Goal: Complete application form

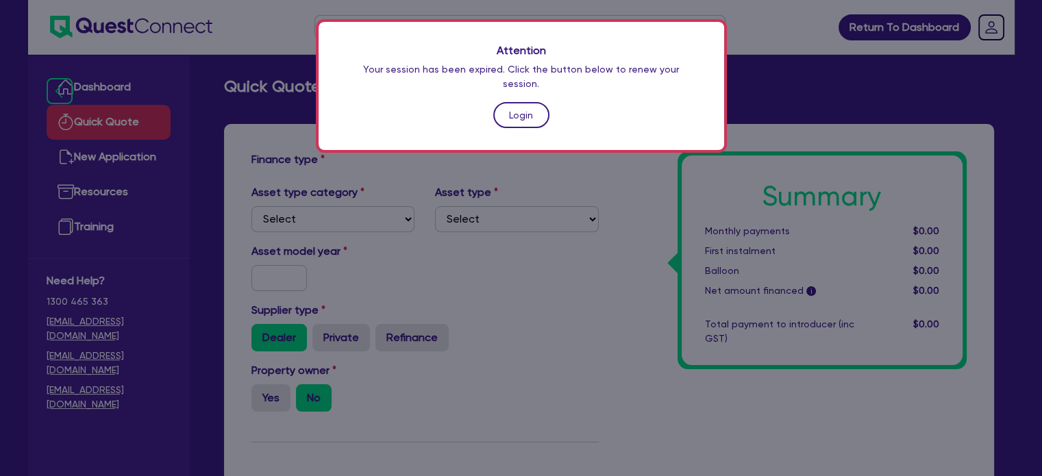
click at [519, 102] on link "Login" at bounding box center [521, 115] width 56 height 26
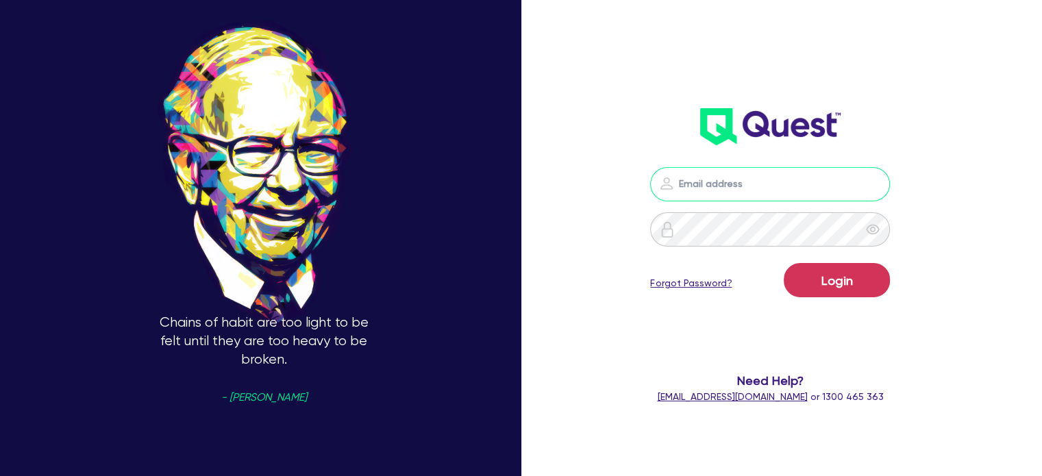
click at [696, 175] on input "email" at bounding box center [770, 184] width 240 height 34
type input "[EMAIL_ADDRESS][PERSON_NAME][DOMAIN_NAME]"
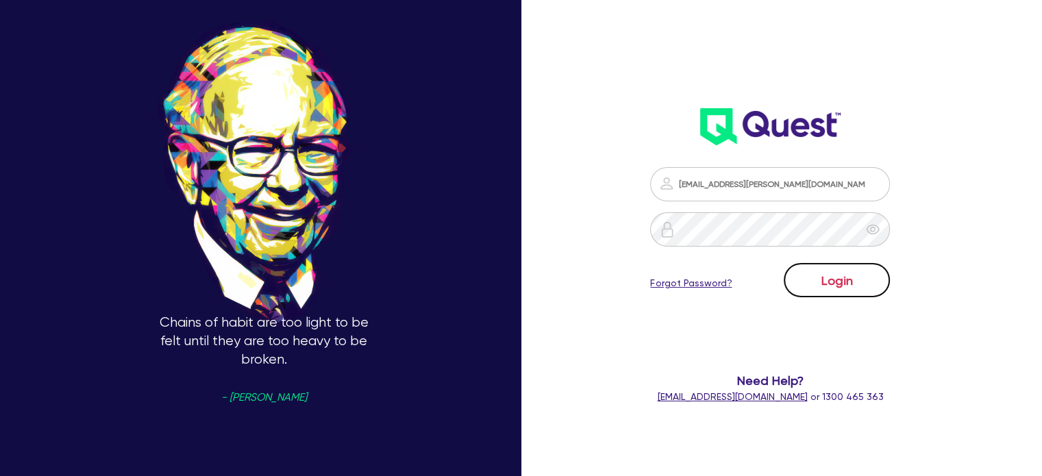
click at [822, 279] on button "Login" at bounding box center [837, 280] width 106 height 34
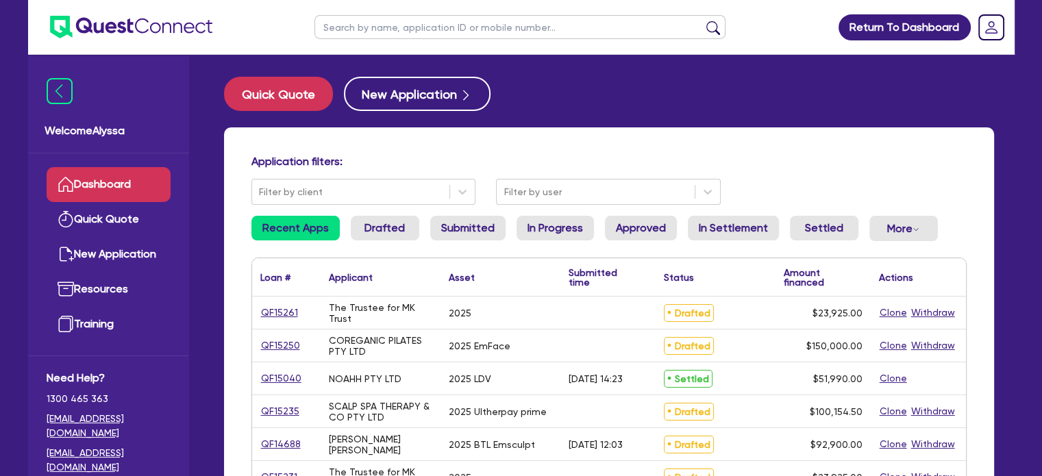
click at [456, 23] on input "text" at bounding box center [520, 27] width 411 height 24
type input "[GEOGRAPHIC_DATA]"
click at [702, 21] on button "submit" at bounding box center [713, 30] width 22 height 19
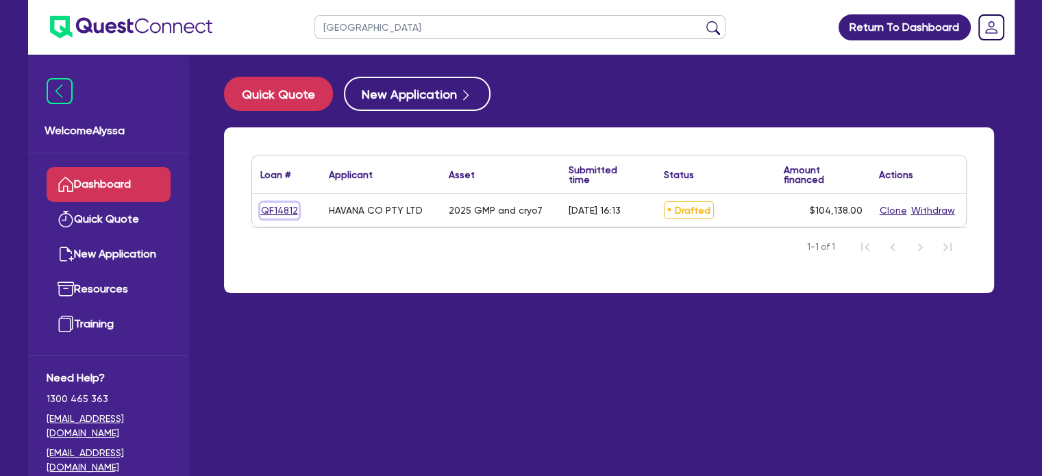
click at [273, 210] on link "QF14812" at bounding box center [279, 211] width 38 height 16
select select "TERTIARY_ASSETS"
select select "BEAUTY_EQUIPMENT"
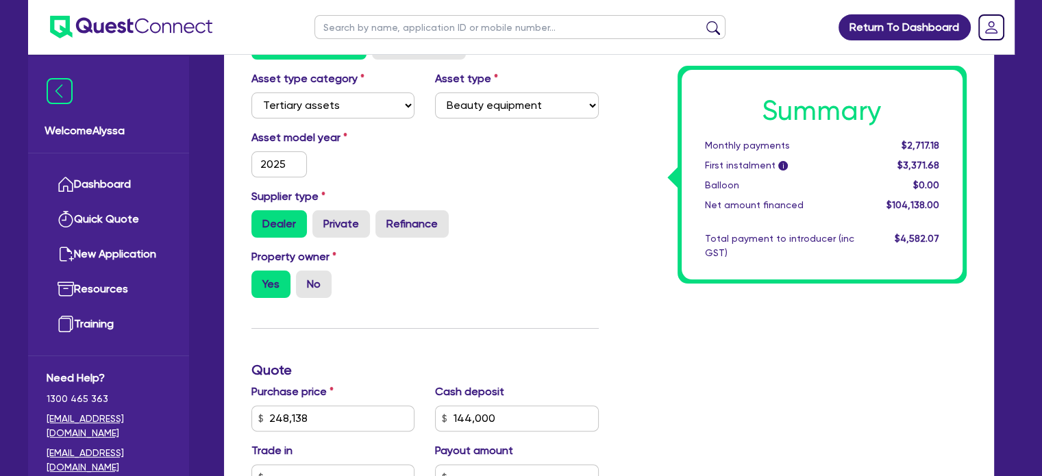
scroll to position [326, 0]
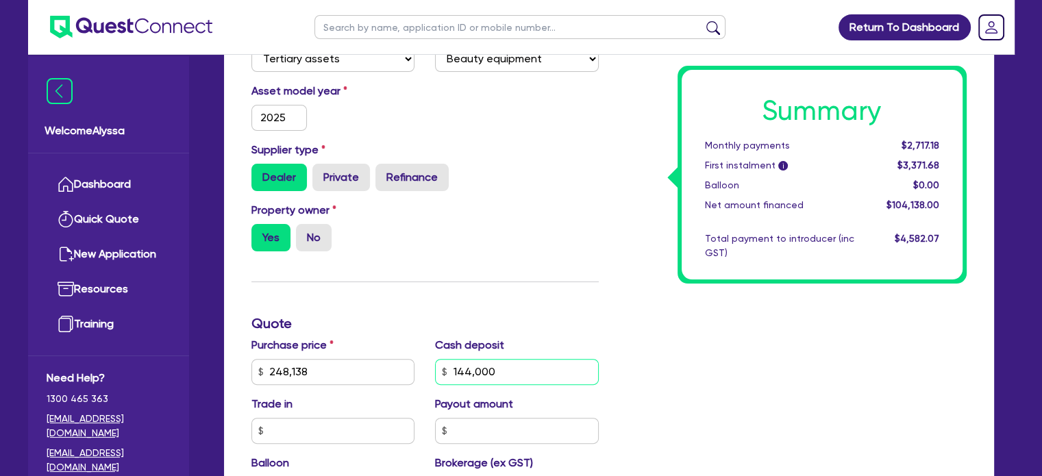
click at [510, 373] on input "144,000" at bounding box center [517, 372] width 164 height 26
type input "144,069"
type input "248,138"
type input "4,165.52"
click at [491, 227] on div "Property owner Yes No" at bounding box center [425, 232] width 368 height 60
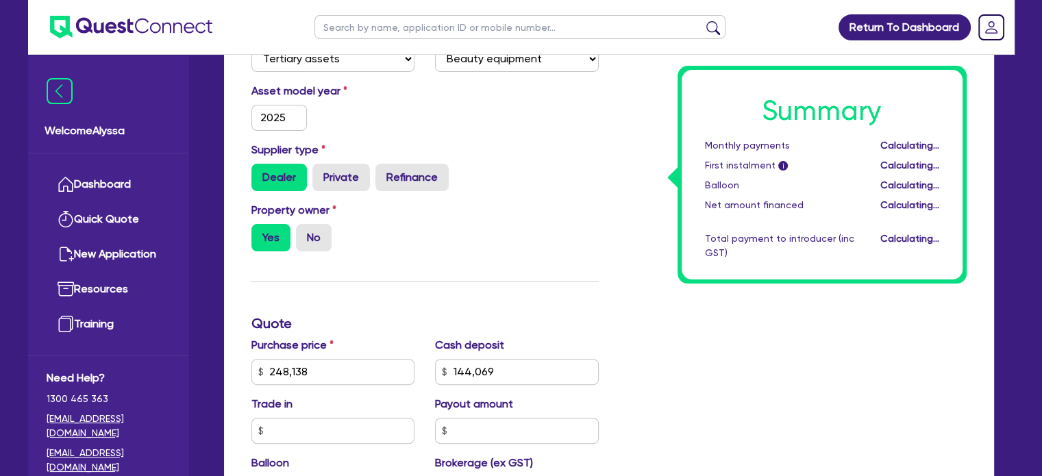
type input "248,138"
type input "4,162.76"
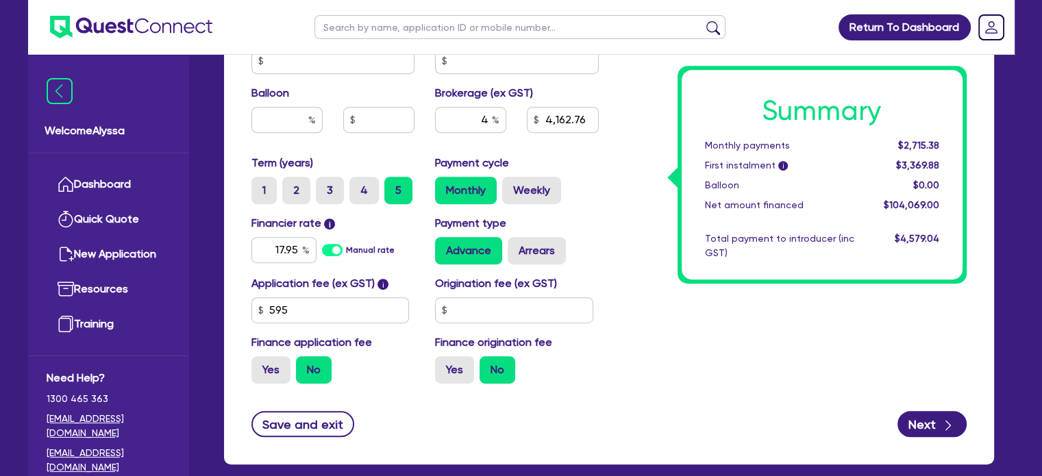
scroll to position [767, 0]
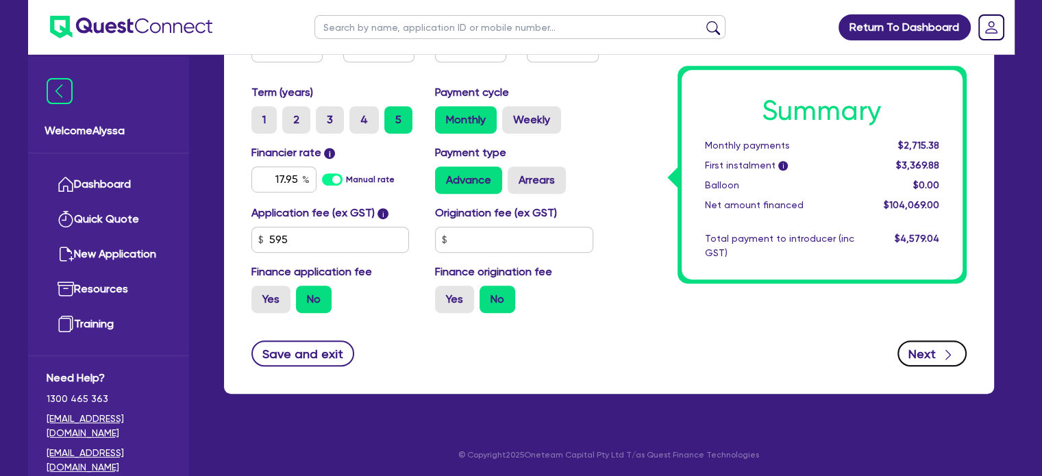
click at [930, 341] on button "Next" at bounding box center [932, 354] width 69 height 26
type input "248,138"
type input "4,162.76"
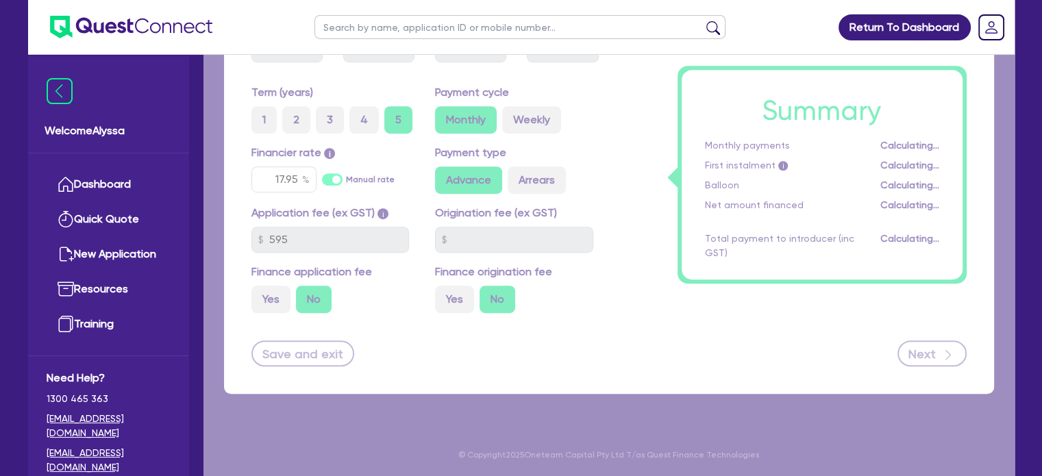
select select "COMPANY"
select select "HEALTH_BEAUTY"
select select "HAIR_BEAUTY_SALONS"
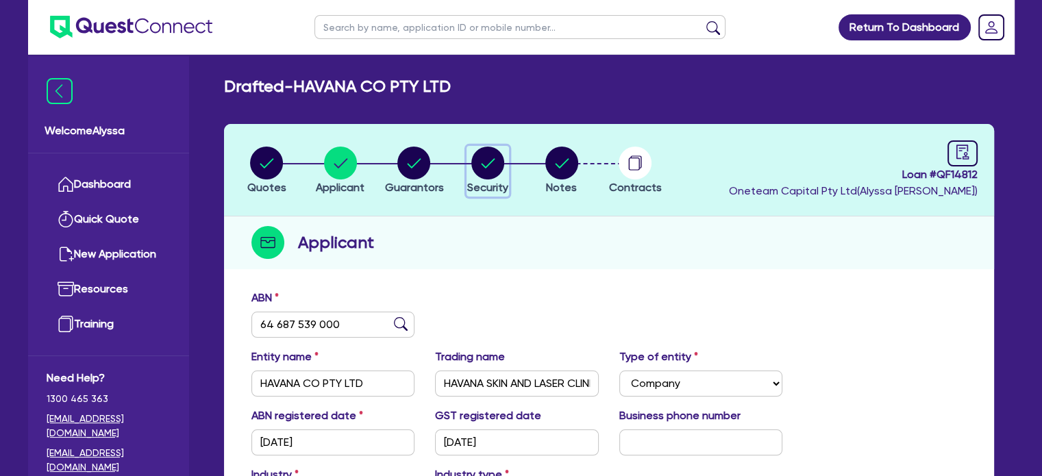
click at [492, 166] on circle "button" at bounding box center [487, 163] width 33 height 33
select select "TERTIARY_ASSETS"
select select "BEAUTY_EQUIPMENT"
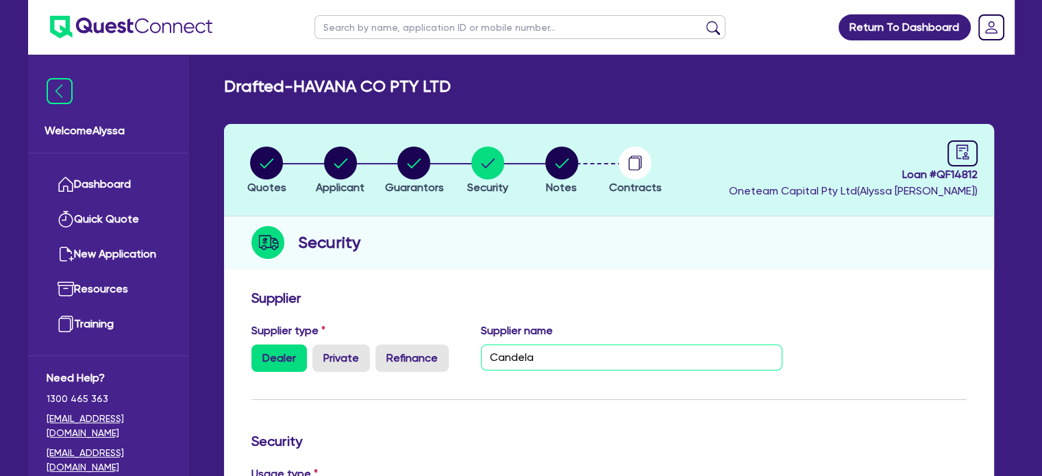
drag, startPoint x: 563, startPoint y: 354, endPoint x: 450, endPoint y: 341, distance: 114.5
click at [450, 341] on div "Supplier type Dealer Private Refinance Supplier name Candela" at bounding box center [517, 353] width 552 height 60
paste input "Syneron Candela Corp. Australia PTY. Ltd"
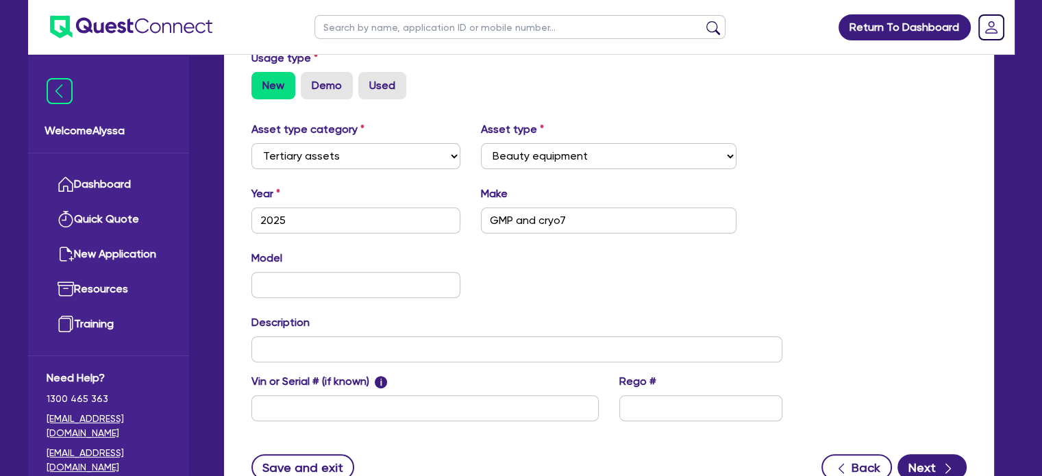
scroll to position [419, 0]
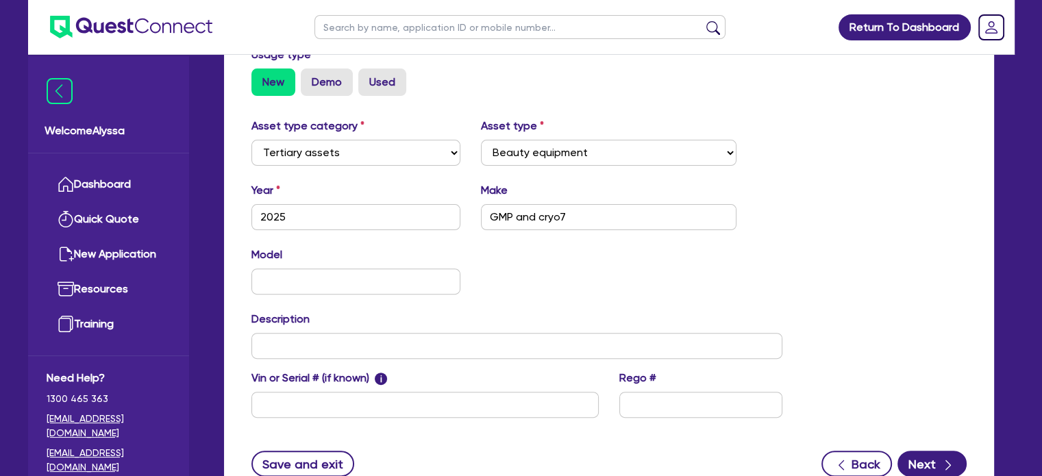
type input "Syneron Candela Corp. Australia PTY. Ltd"
drag, startPoint x: 570, startPoint y: 216, endPoint x: 439, endPoint y: 207, distance: 131.9
click at [439, 207] on div "Year [DATE] Make GMP and cryo7" at bounding box center [517, 211] width 552 height 59
type input "Candela"
type input "GentleMax Pro"
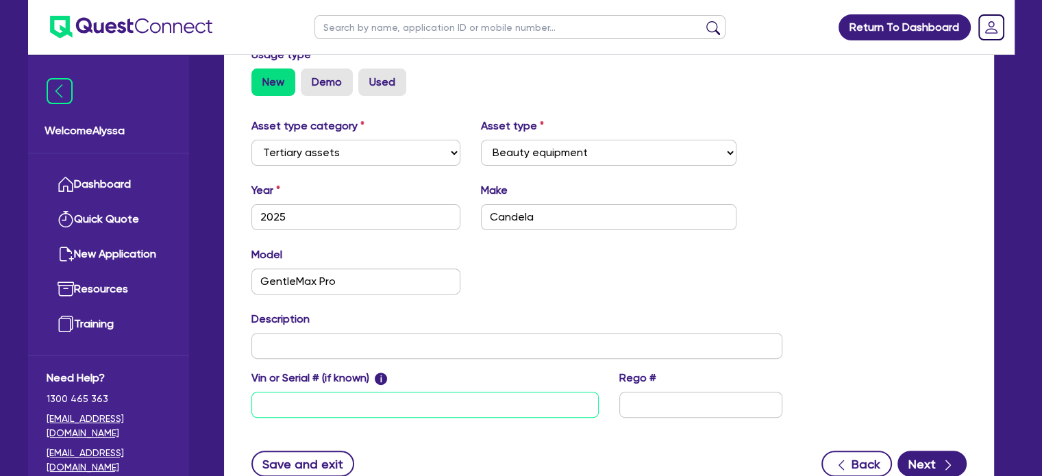
click at [286, 404] on input "text" at bounding box center [424, 405] width 347 height 26
paste input "9914-9035-22461"
type input "9914-9035-22461"
click at [274, 336] on input "text" at bounding box center [517, 346] width 532 height 26
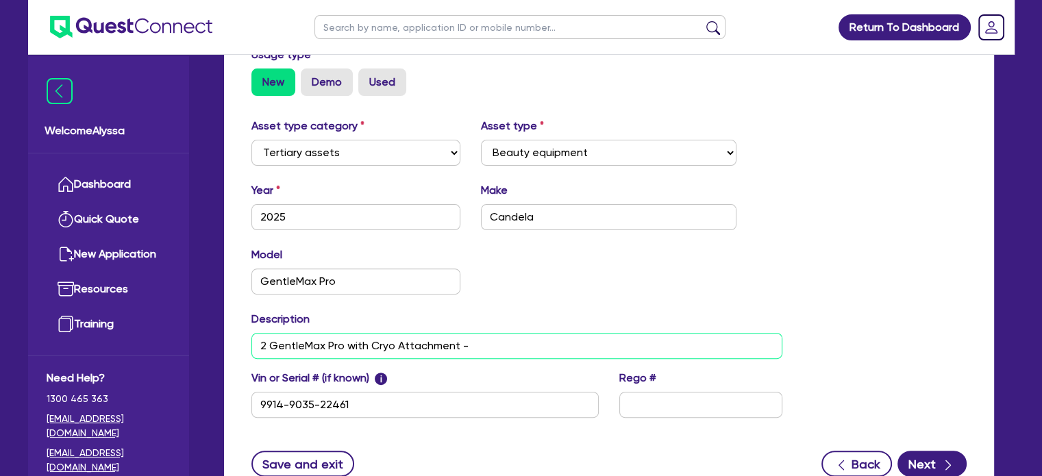
paste input "9914-9035-22467"
paste input "20072871"
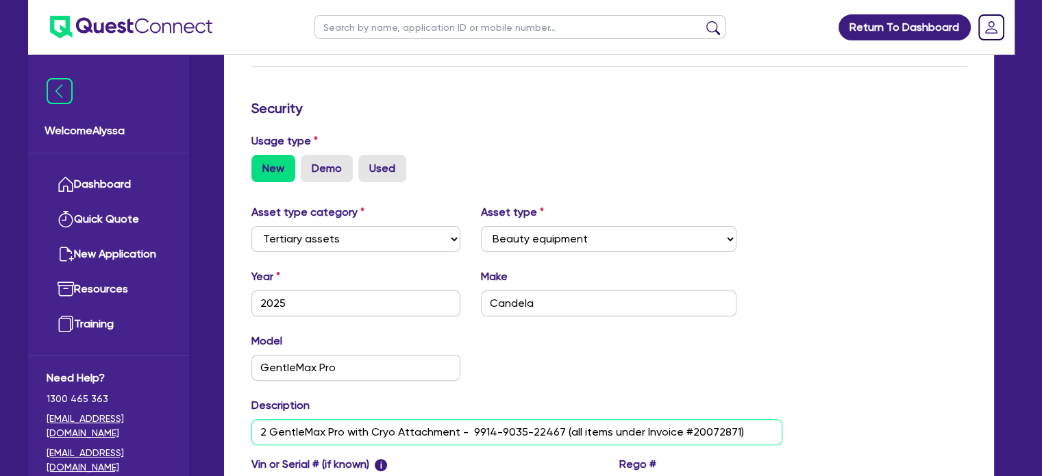
scroll to position [529, 0]
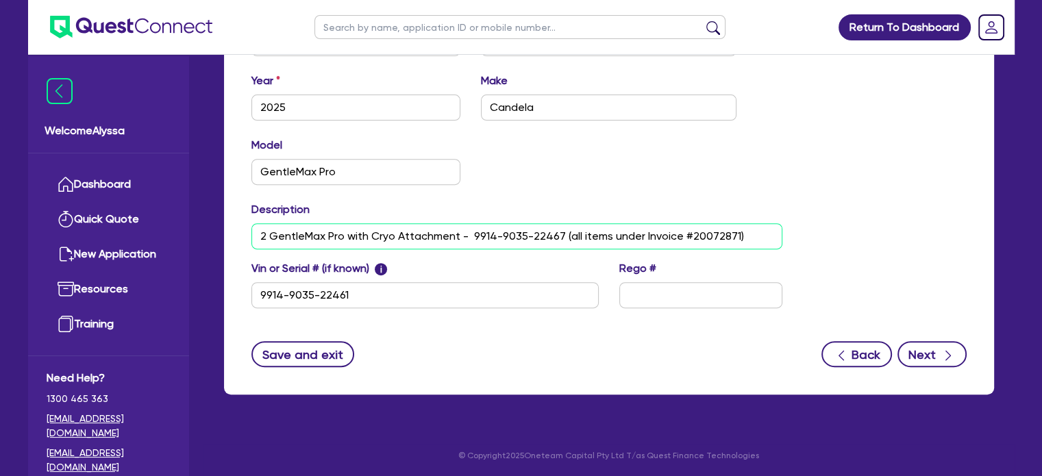
type input "2 GentleMax Pro with Cryo Attachment - 9914-9035-22467 (all items under Invoice…"
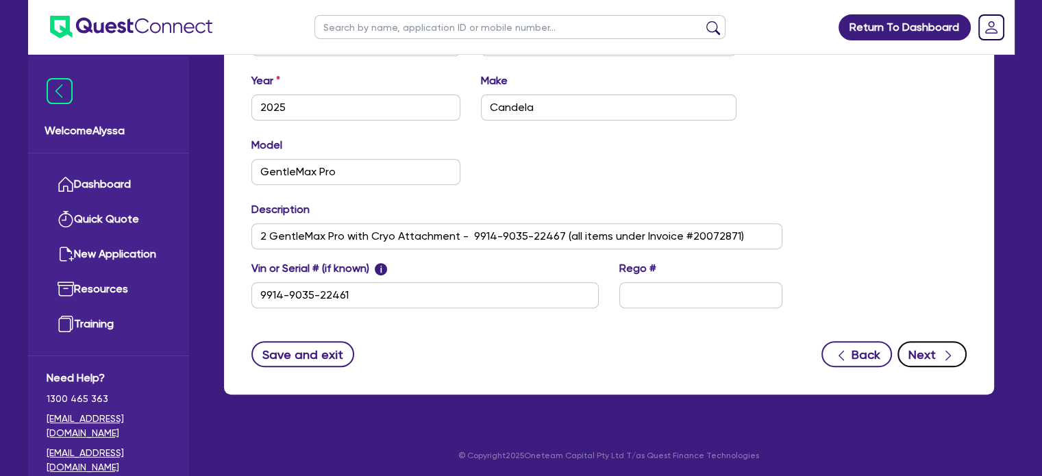
click at [950, 349] on icon "button" at bounding box center [949, 356] width 14 height 14
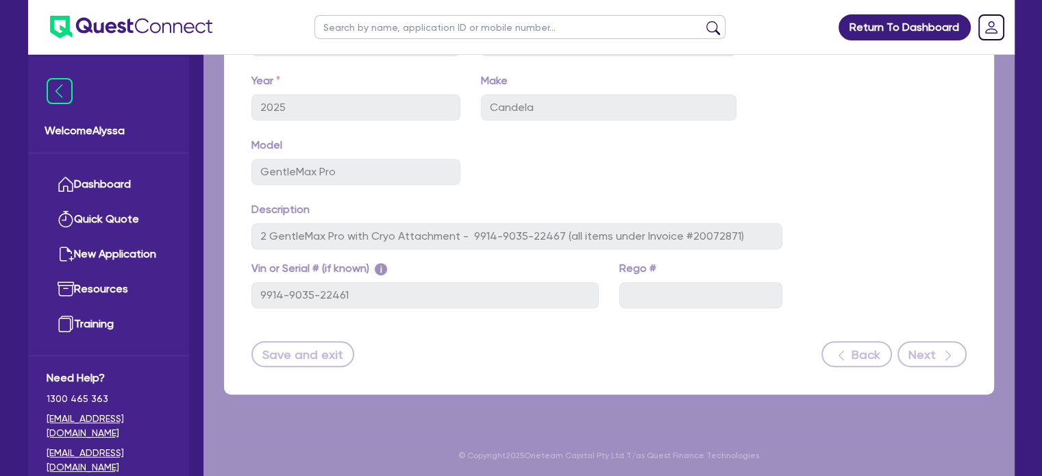
select select "Other"
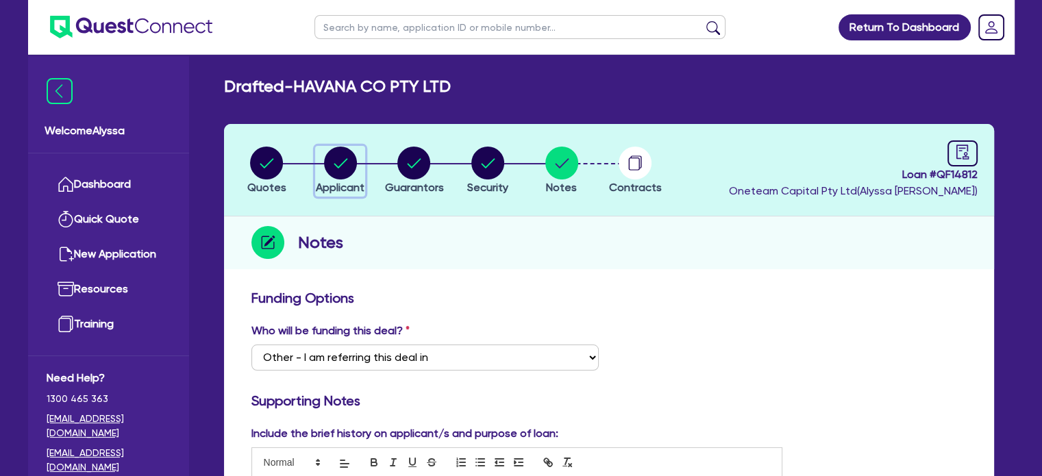
click at [346, 189] on span "Applicant" at bounding box center [340, 187] width 49 height 13
select select "COMPANY"
select select "HEALTH_BEAUTY"
select select "HAIR_BEAUTY_SALONS"
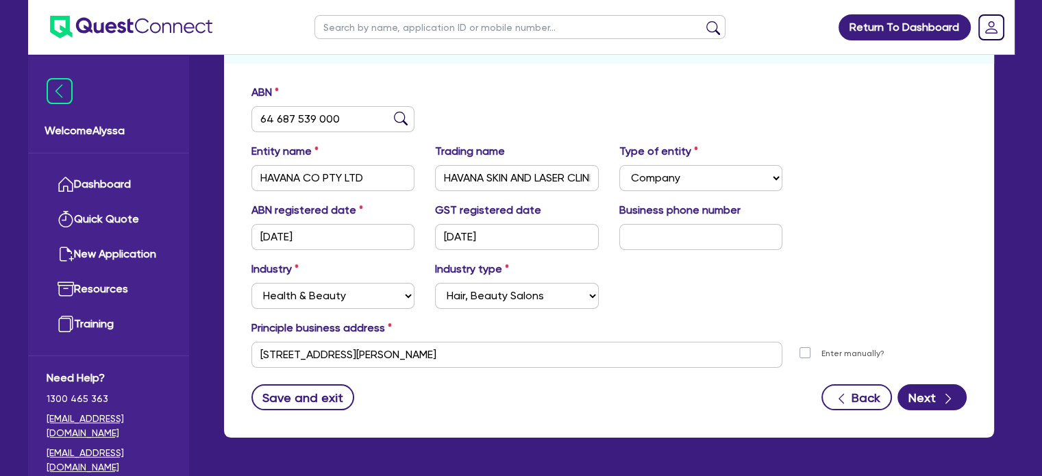
scroll to position [210, 0]
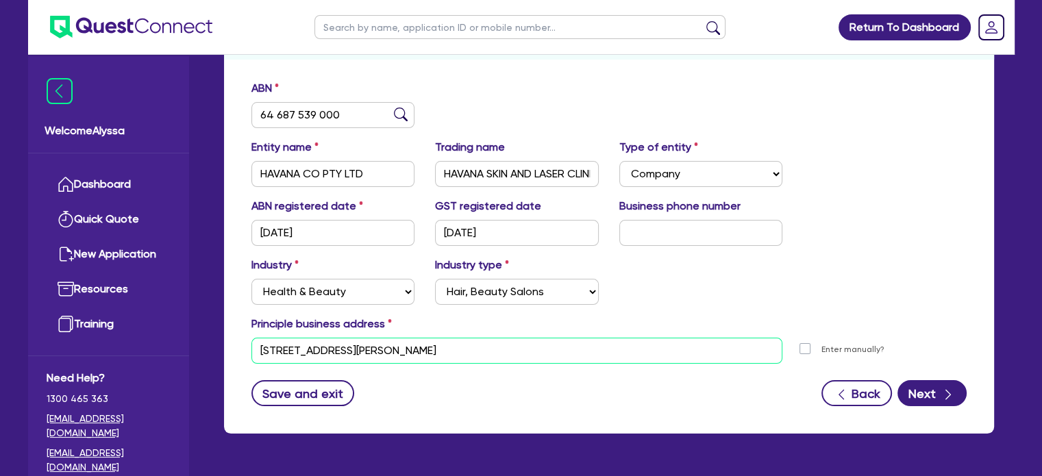
drag, startPoint x: 452, startPoint y: 356, endPoint x: 256, endPoint y: 334, distance: 196.5
click at [256, 334] on div "Principle business address [STREET_ADDRESS][PERSON_NAME] [STREET_ADDRESS][PERSO…" at bounding box center [609, 340] width 736 height 48
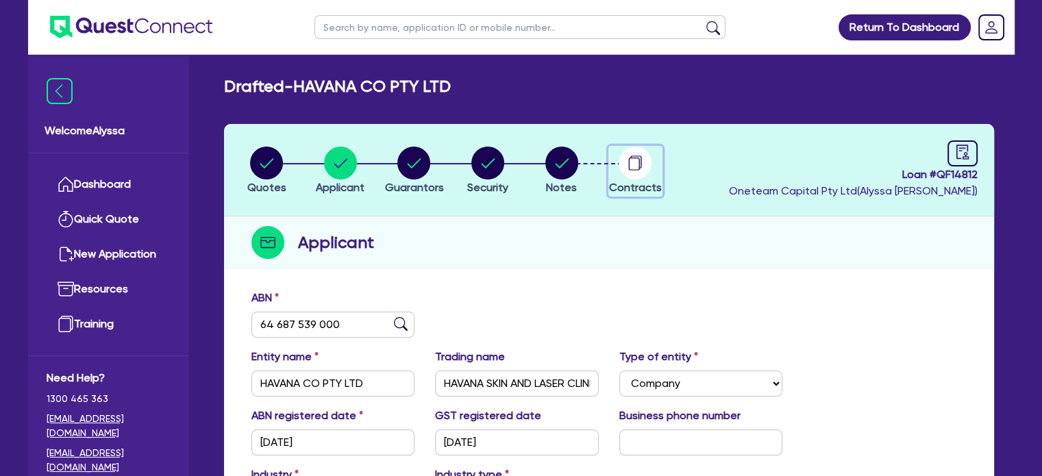
click at [633, 167] on circle "button" at bounding box center [635, 163] width 33 height 33
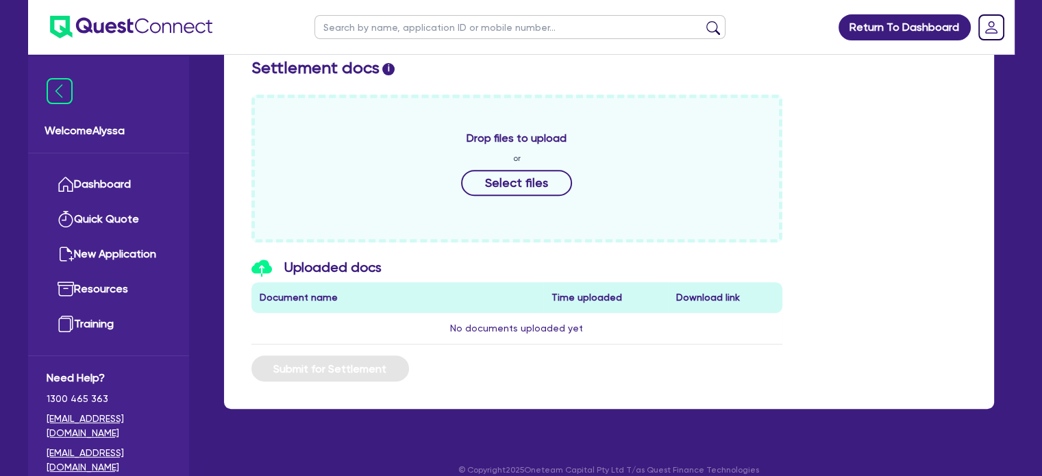
scroll to position [586, 0]
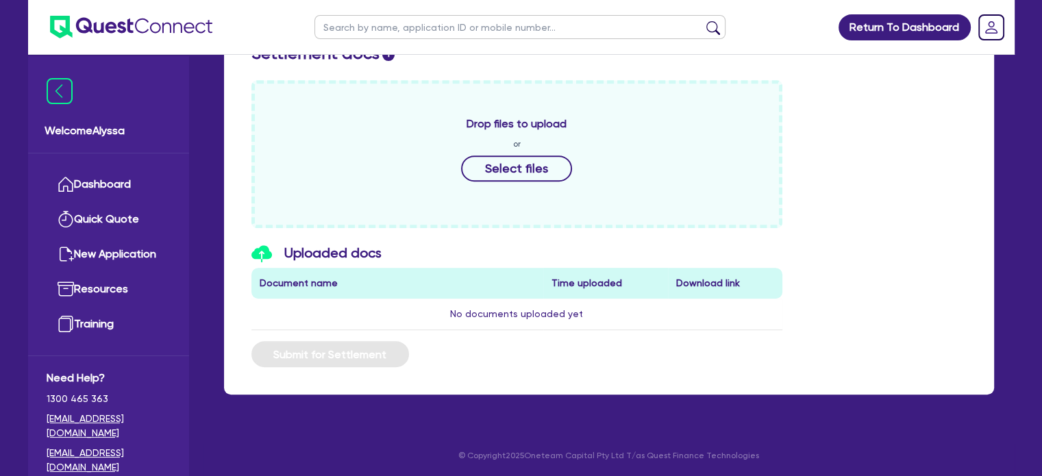
click at [569, 147] on div "Drop files to upload or Select files" at bounding box center [517, 154] width 532 height 148
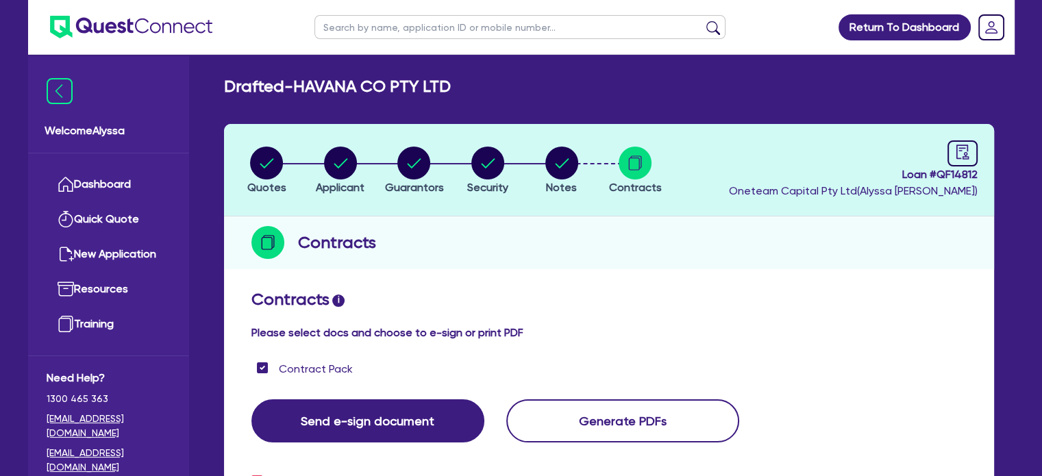
scroll to position [0, 0]
drag, startPoint x: 981, startPoint y: 174, endPoint x: 932, endPoint y: 172, distance: 48.7
click at [932, 172] on header "Quotes Applicant [GEOGRAPHIC_DATA] Security Notes Contracts Loan # QF14812 Onet…" at bounding box center [609, 170] width 770 height 93
copy span "QF14812"
click at [563, 166] on circle "button" at bounding box center [561, 163] width 33 height 33
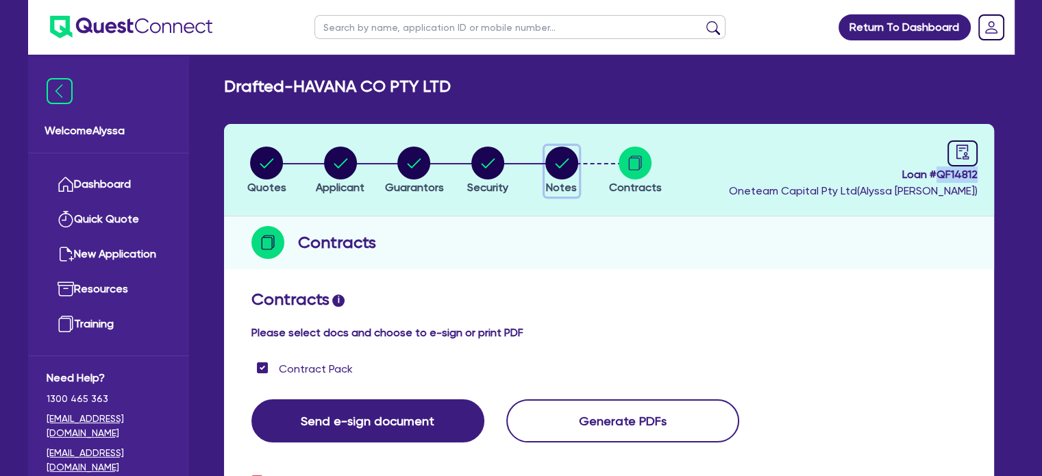
select select "Other"
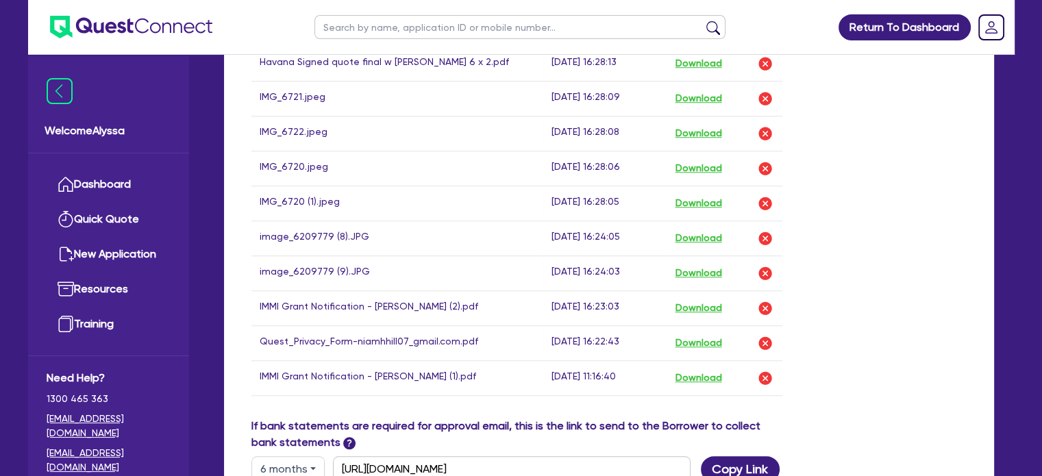
scroll to position [1310, 0]
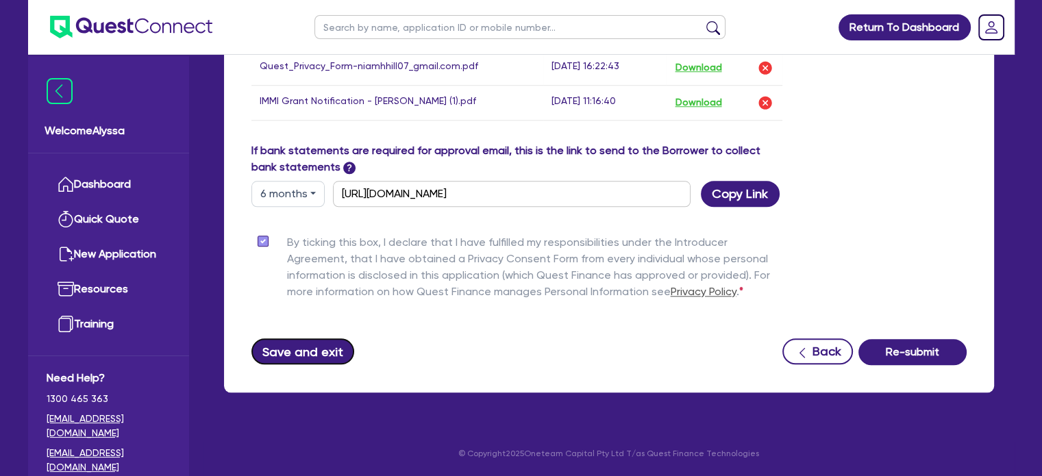
click at [310, 354] on button "Save and exit" at bounding box center [302, 352] width 103 height 26
